Goal: Information Seeking & Learning: Learn about a topic

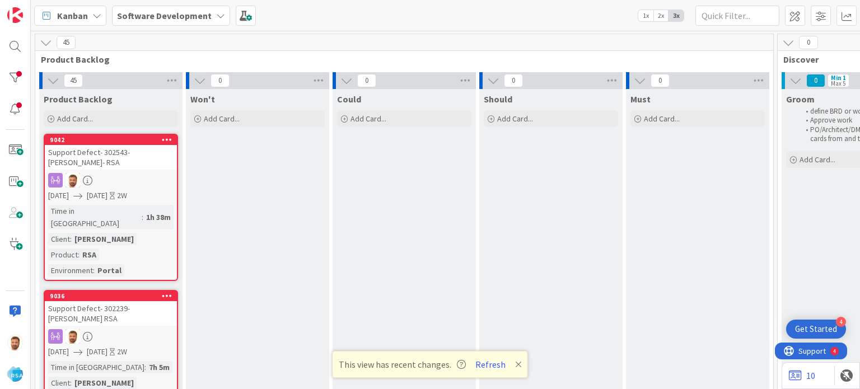
scroll to position [0, 992]
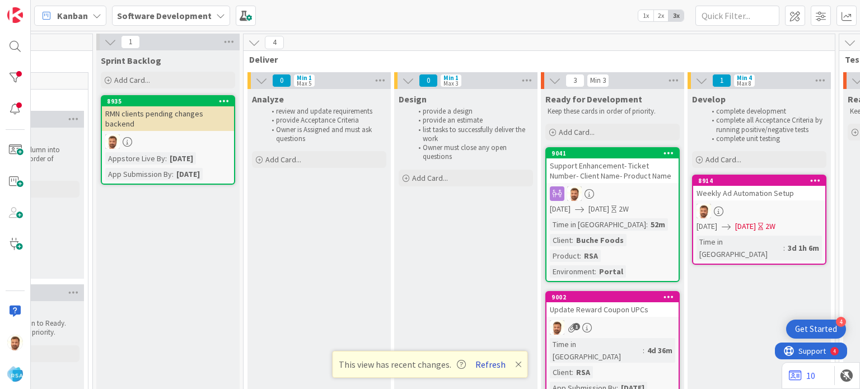
click at [484, 362] on button "Refresh" at bounding box center [490, 364] width 38 height 15
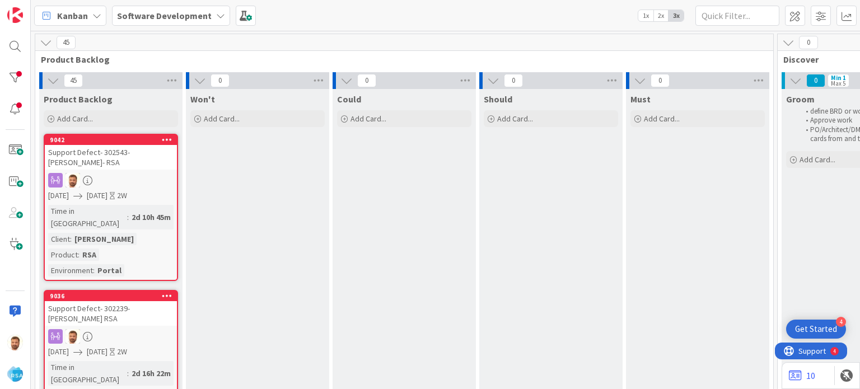
scroll to position [13, 0]
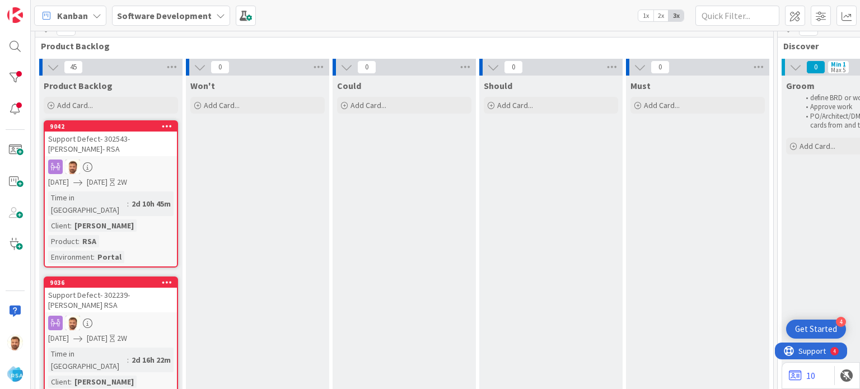
click at [134, 288] on div "Support Defect- 302239- [PERSON_NAME] RSA" at bounding box center [111, 300] width 132 height 25
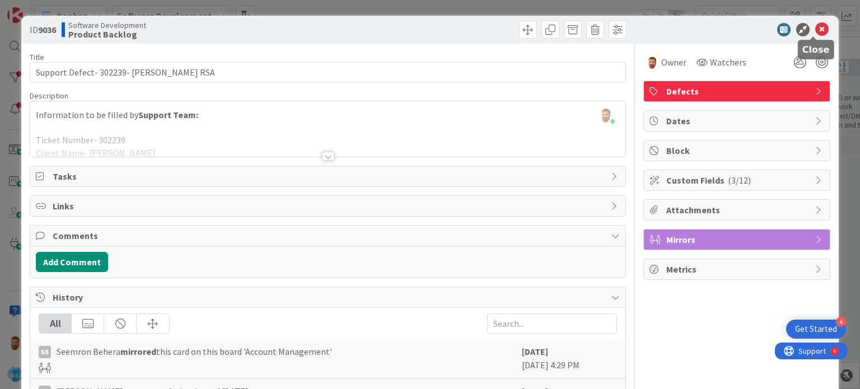
click at [819, 29] on icon at bounding box center [821, 29] width 13 height 13
